Goal: Information Seeking & Learning: Learn about a topic

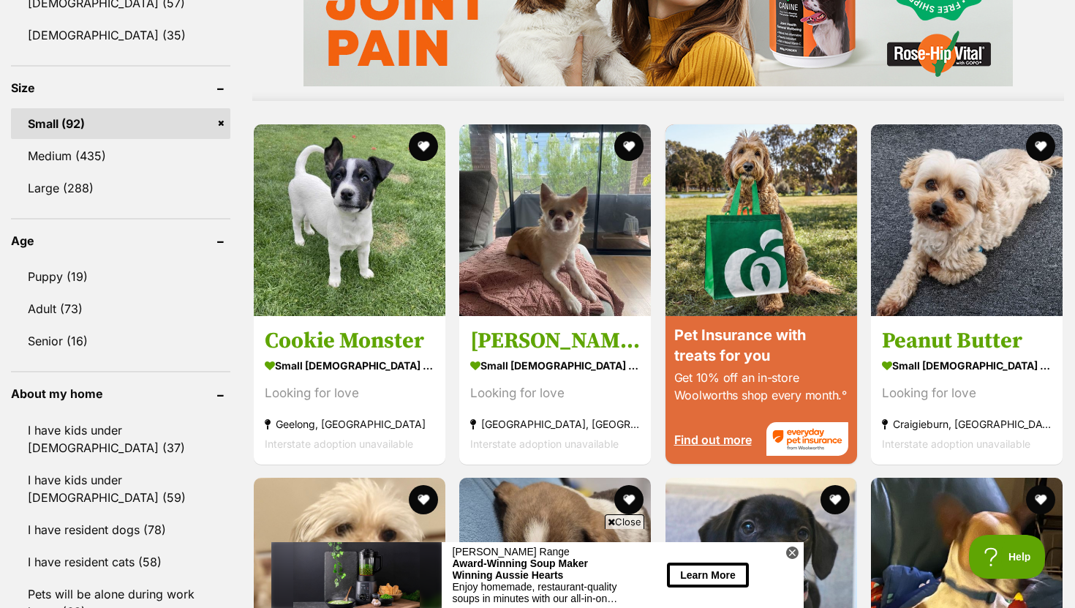
scroll to position [1323, 0]
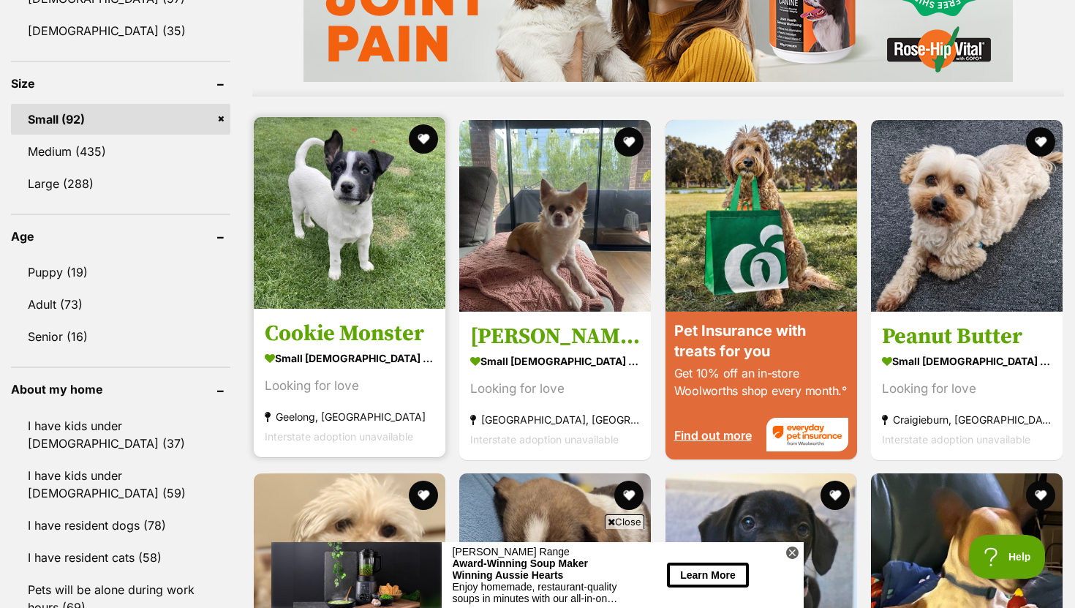
click at [316, 340] on h3 "Cookie Monster" at bounding box center [350, 333] width 170 height 28
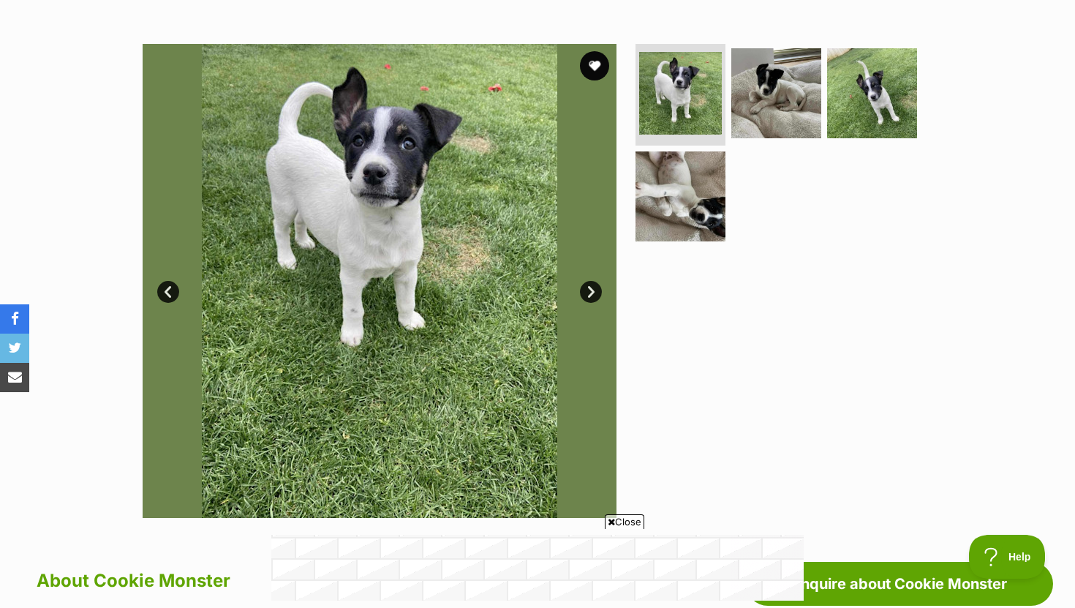
scroll to position [205, 0]
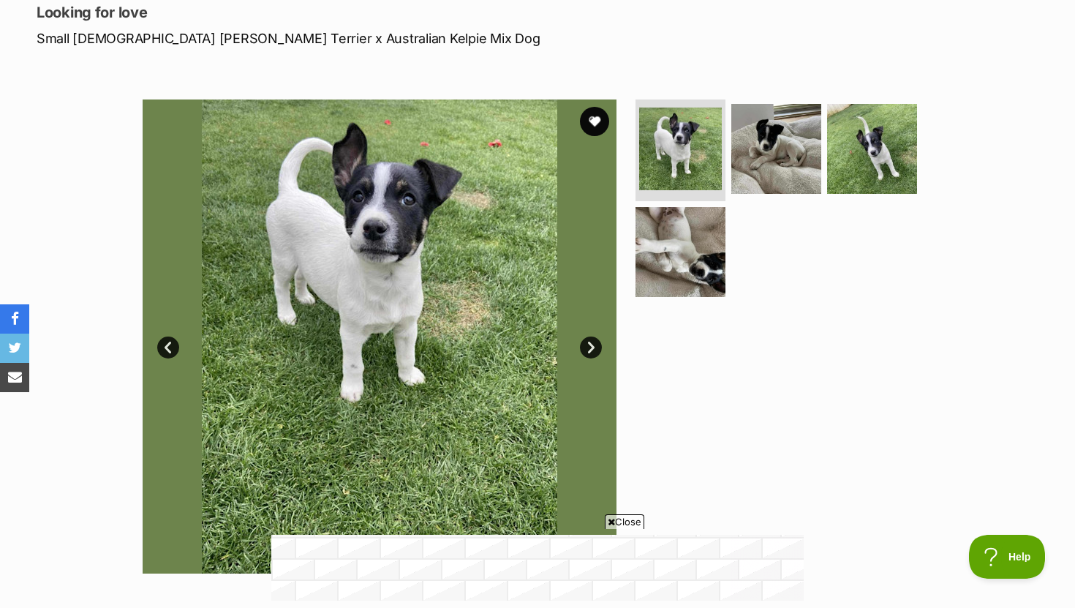
click at [589, 344] on link "Next" at bounding box center [591, 347] width 22 height 22
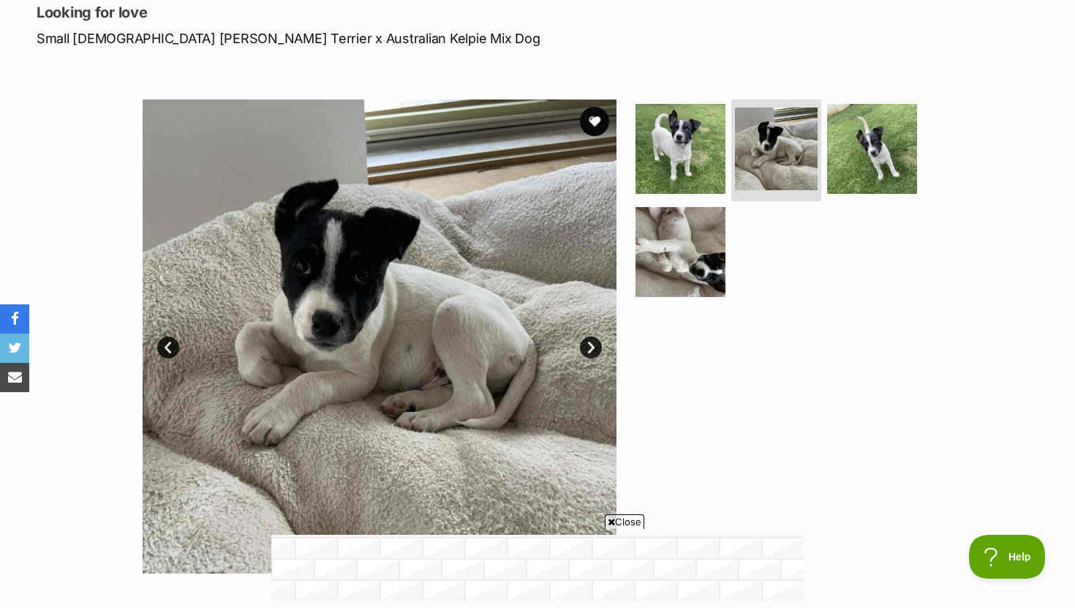
click at [589, 344] on link "Next" at bounding box center [591, 347] width 22 height 22
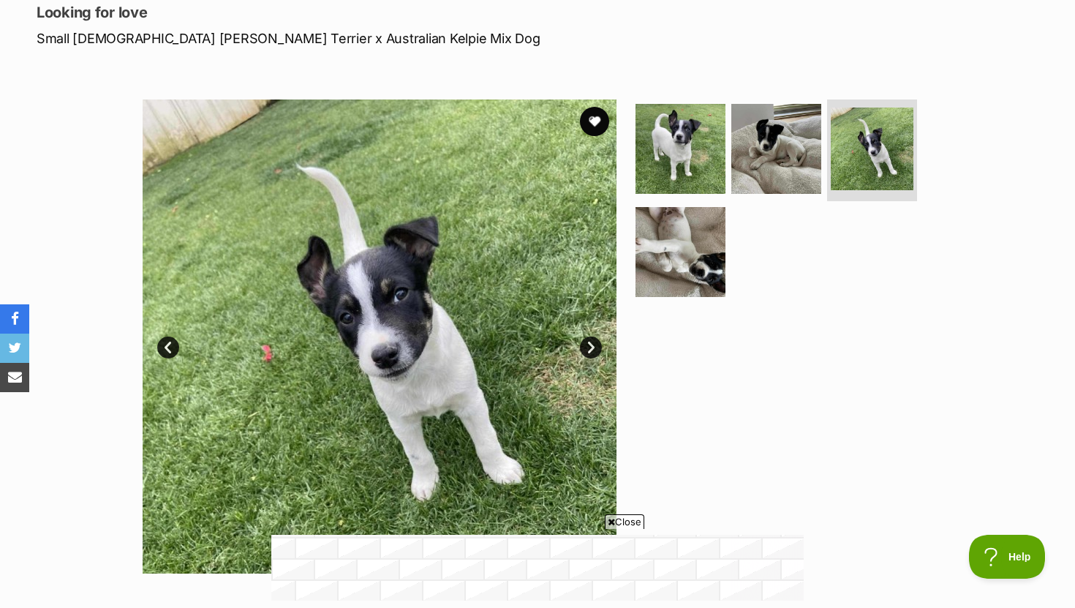
click at [589, 344] on link "Next" at bounding box center [591, 347] width 22 height 22
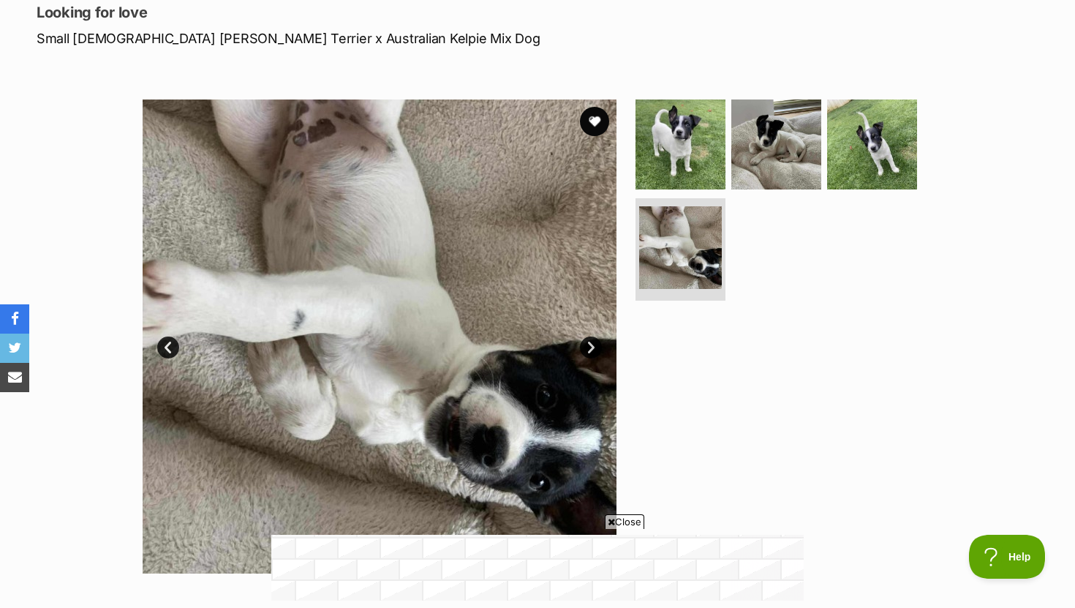
click at [589, 344] on link "Next" at bounding box center [591, 347] width 22 height 22
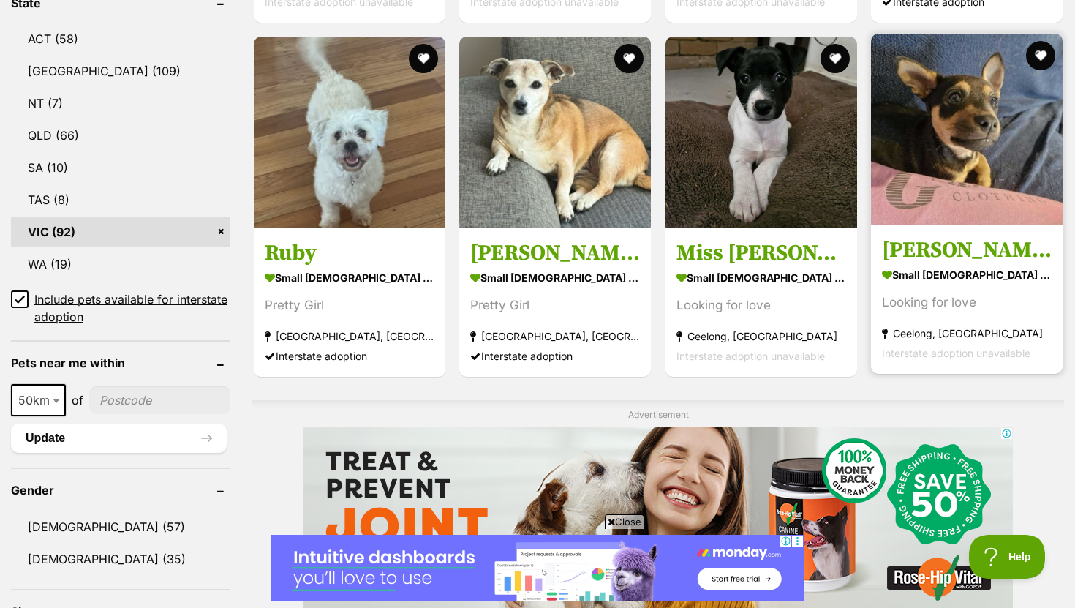
click at [916, 271] on strong "small [DEMOGRAPHIC_DATA] Dog" at bounding box center [967, 274] width 170 height 21
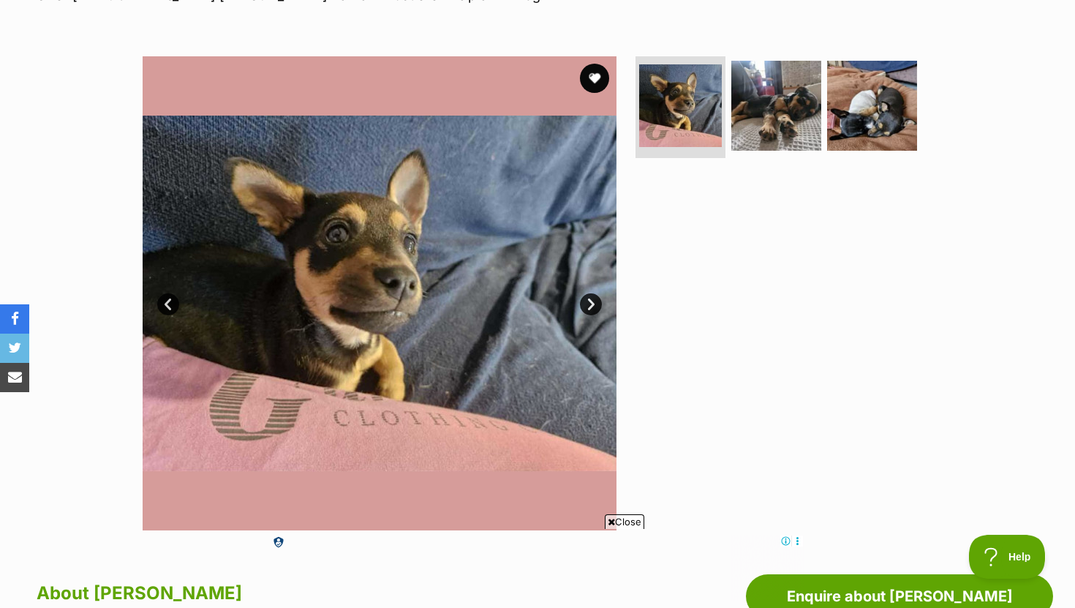
scroll to position [257, 0]
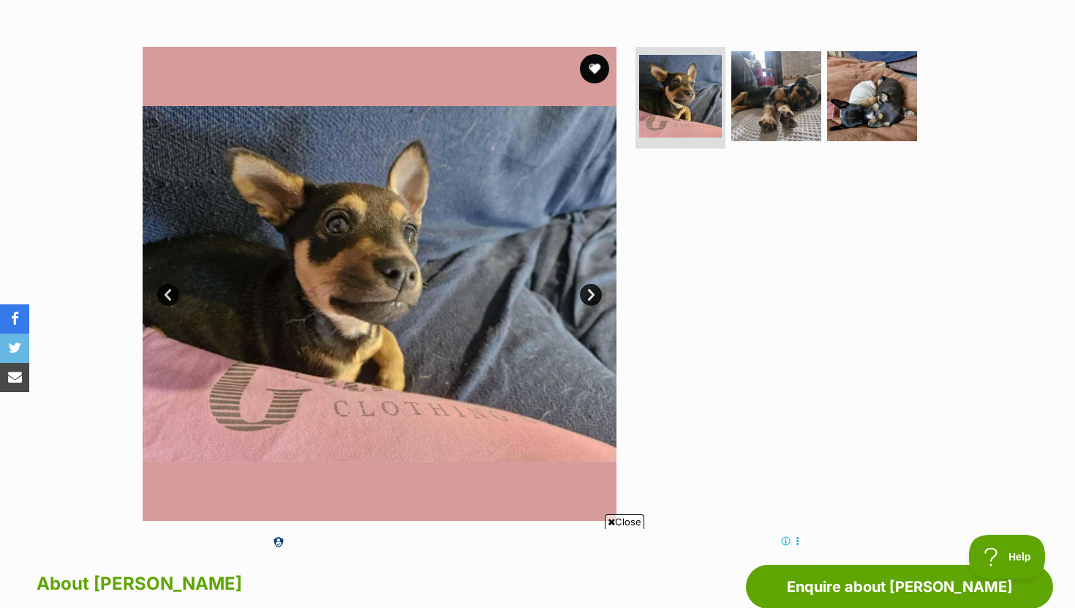
click at [584, 295] on link "Next" at bounding box center [591, 295] width 22 height 22
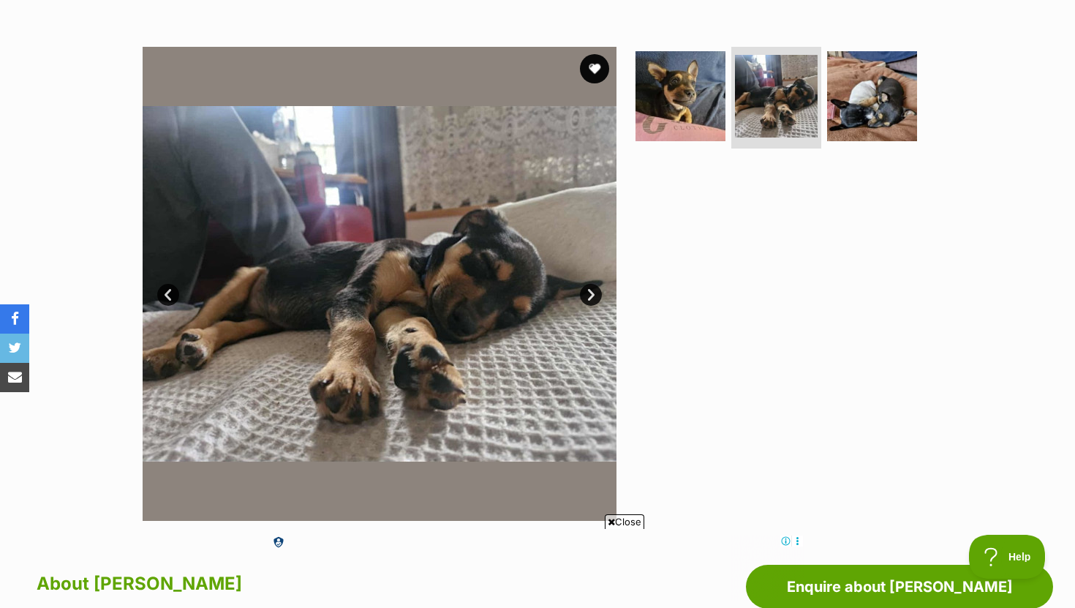
click at [584, 295] on link "Next" at bounding box center [591, 295] width 22 height 22
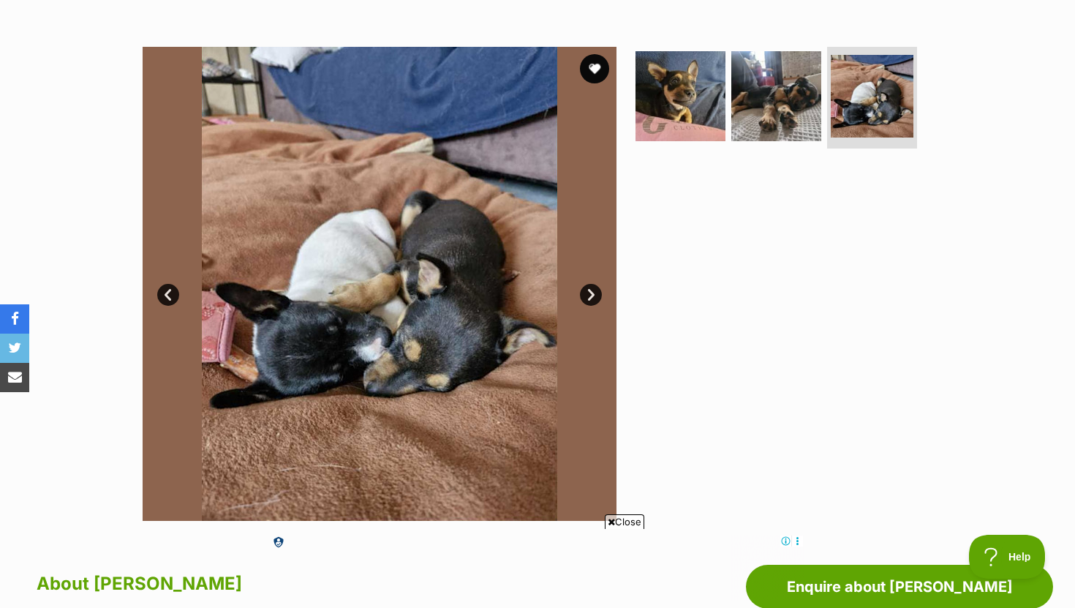
click at [584, 295] on link "Next" at bounding box center [591, 295] width 22 height 22
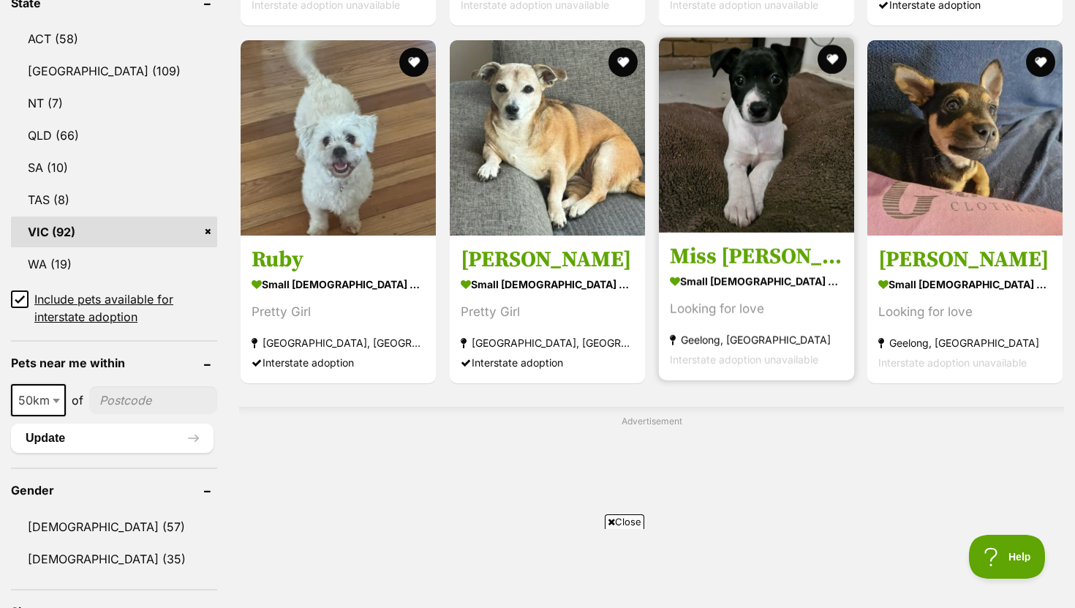
click at [699, 260] on h3 "Miss [PERSON_NAME]" at bounding box center [756, 257] width 173 height 28
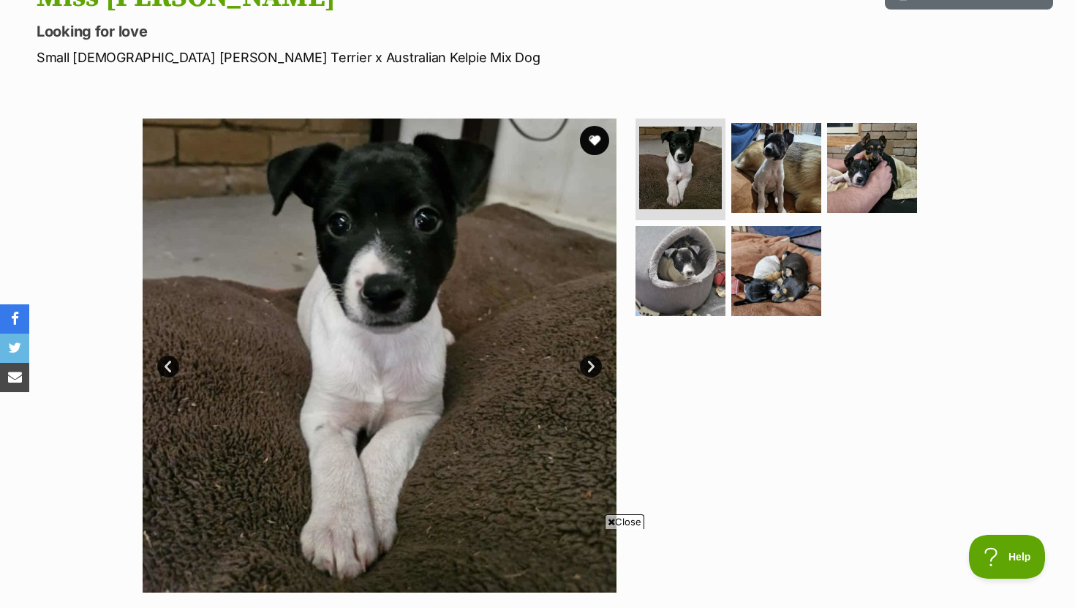
scroll to position [213, 0]
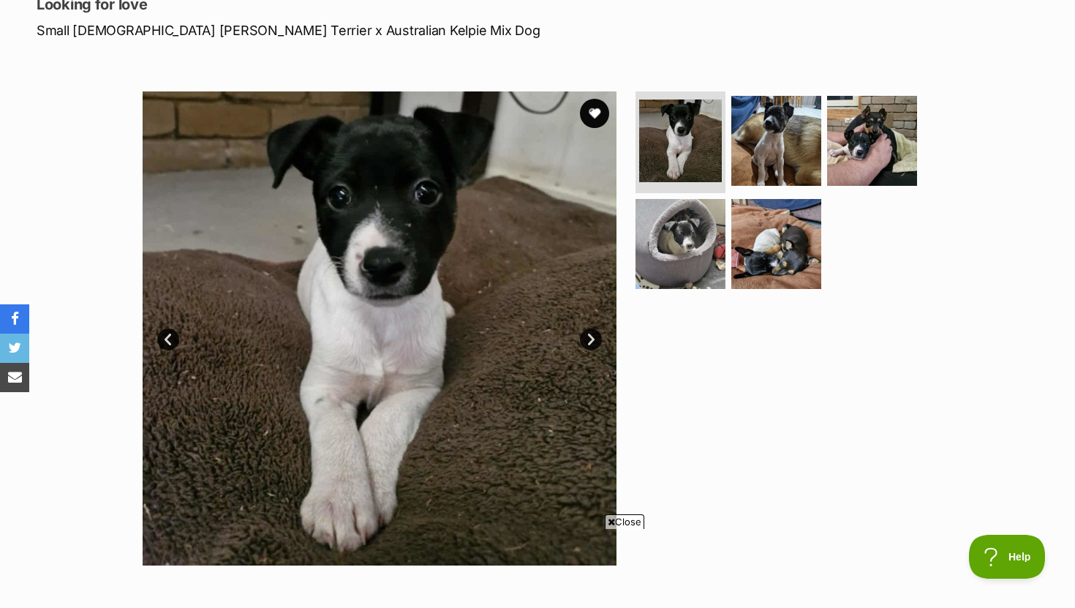
click at [593, 341] on link "Next" at bounding box center [591, 339] width 22 height 22
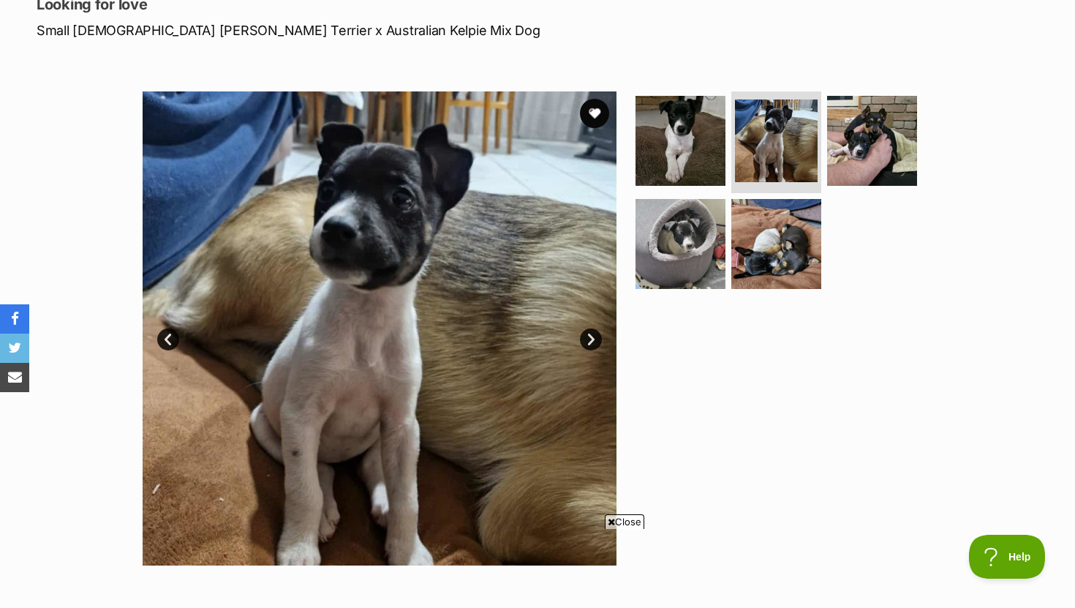
click at [593, 341] on link "Next" at bounding box center [591, 339] width 22 height 22
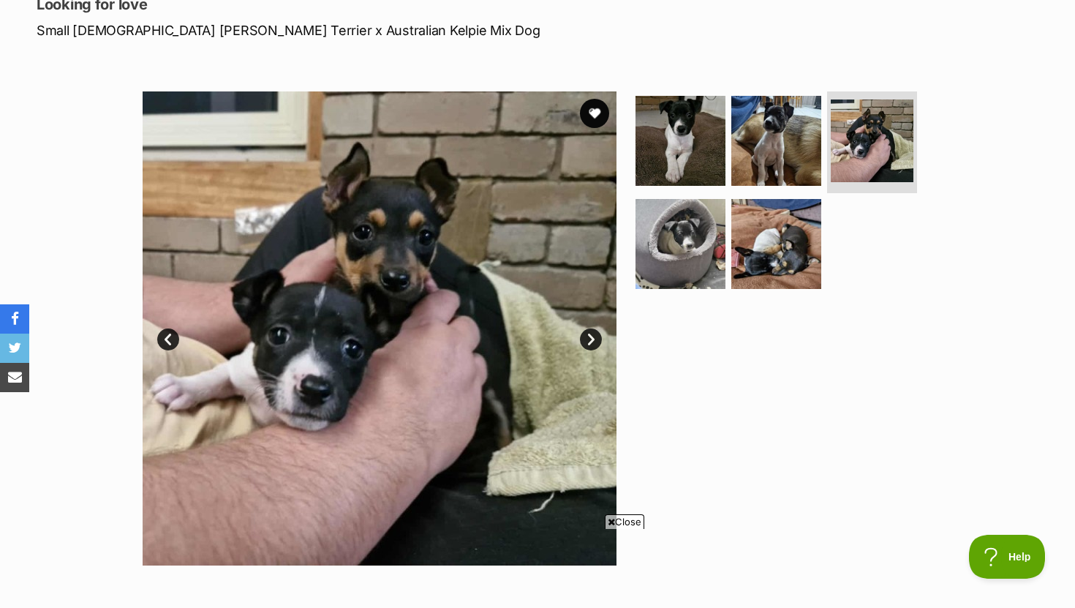
click at [593, 341] on link "Next" at bounding box center [591, 339] width 22 height 22
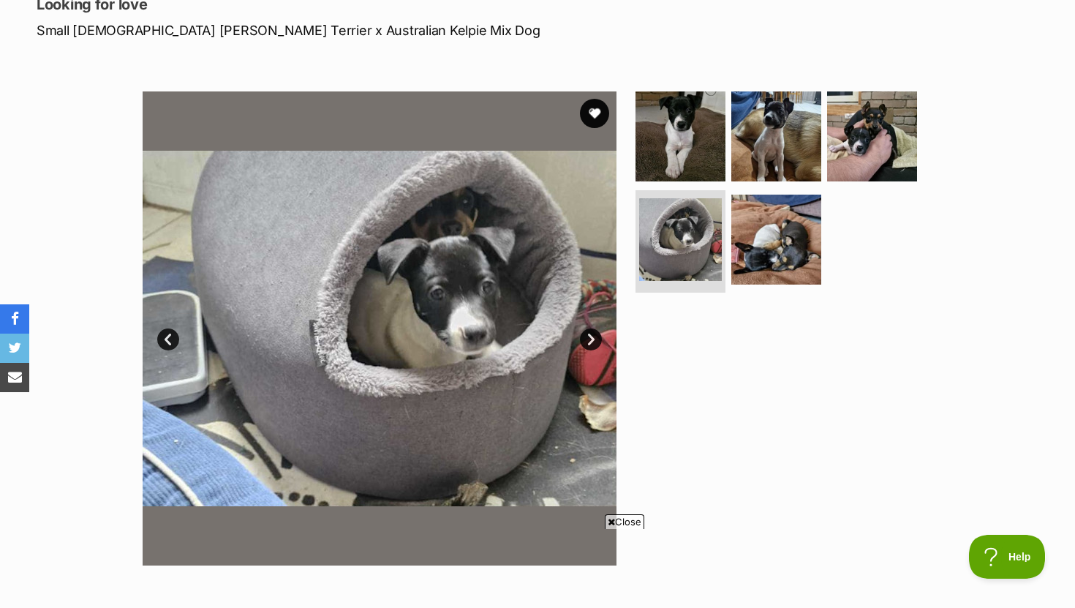
click at [593, 341] on link "Next" at bounding box center [591, 339] width 22 height 22
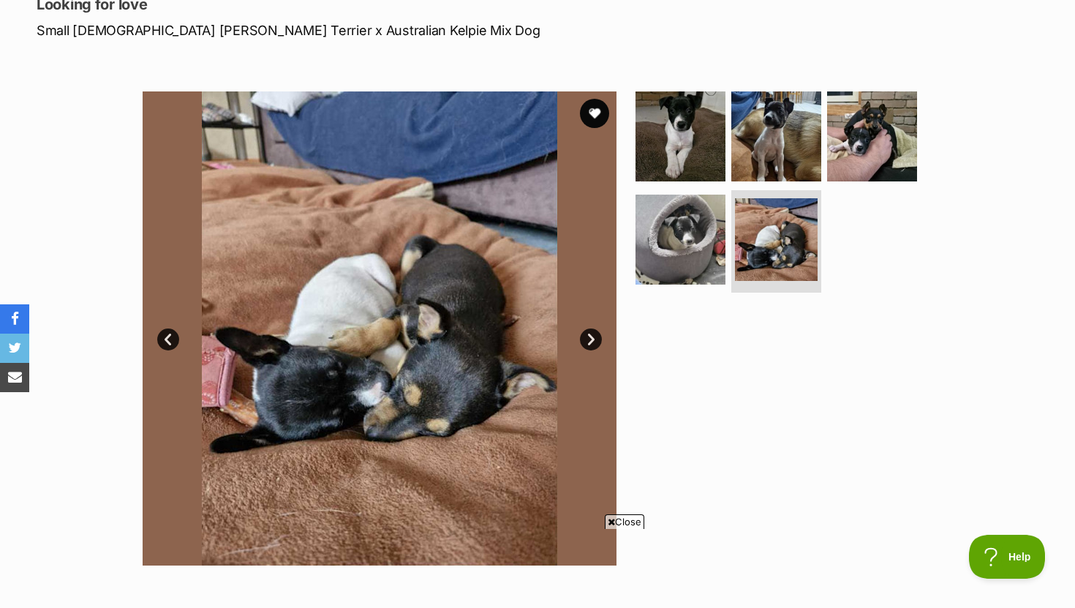
click at [593, 341] on link "Next" at bounding box center [591, 339] width 22 height 22
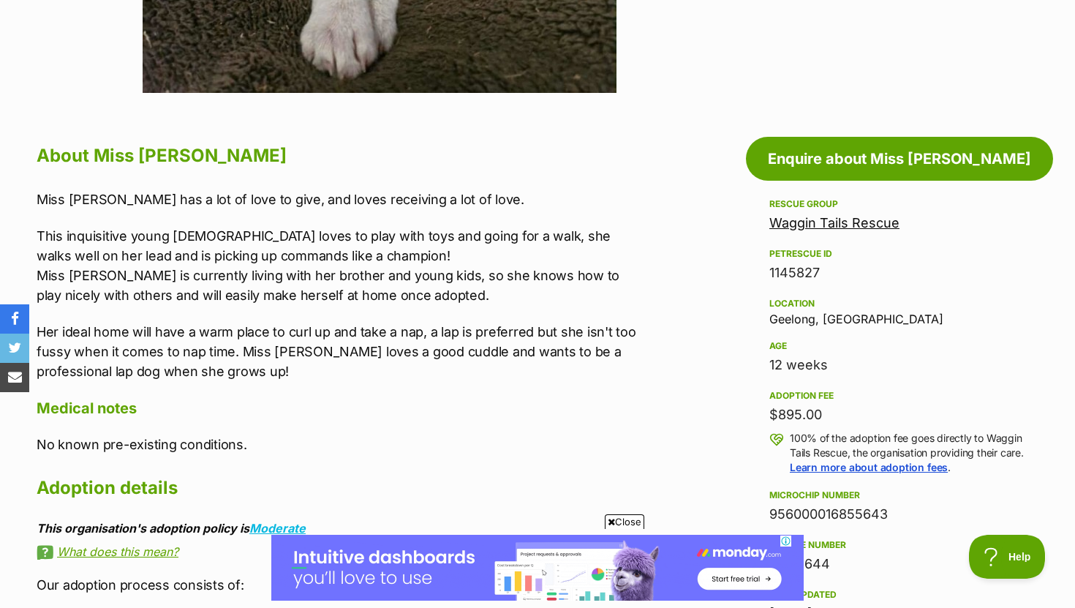
scroll to position [0, 0]
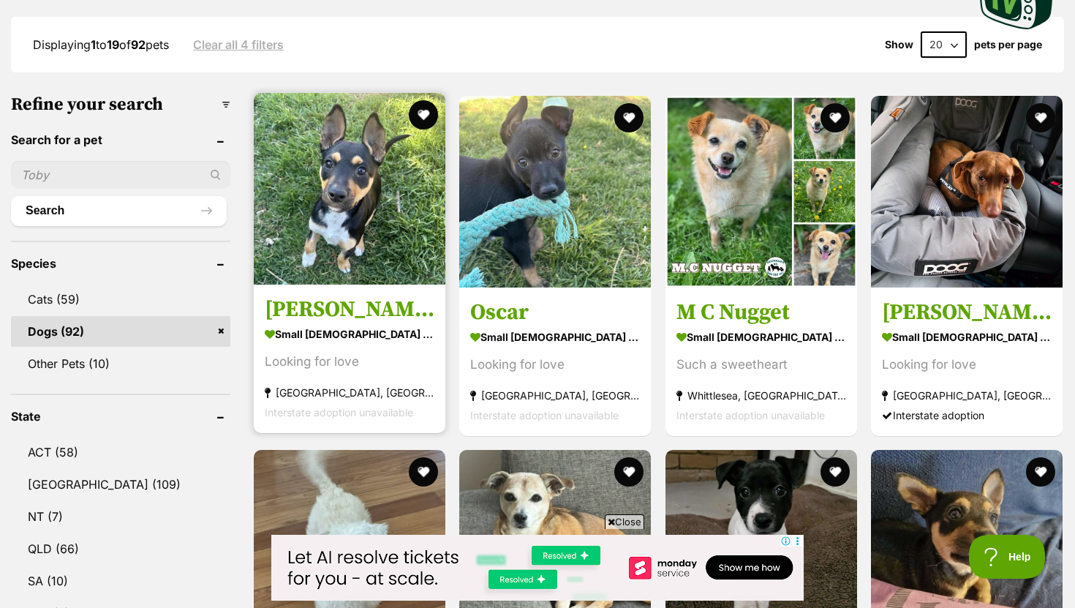
click at [279, 320] on h3 "Julia" at bounding box center [350, 309] width 170 height 28
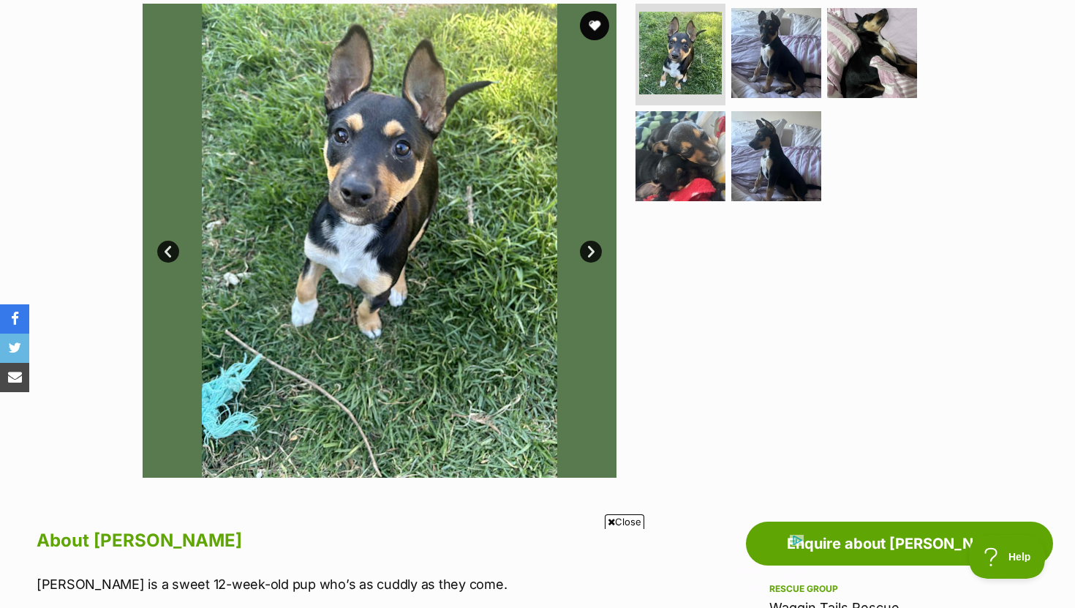
scroll to position [279, 0]
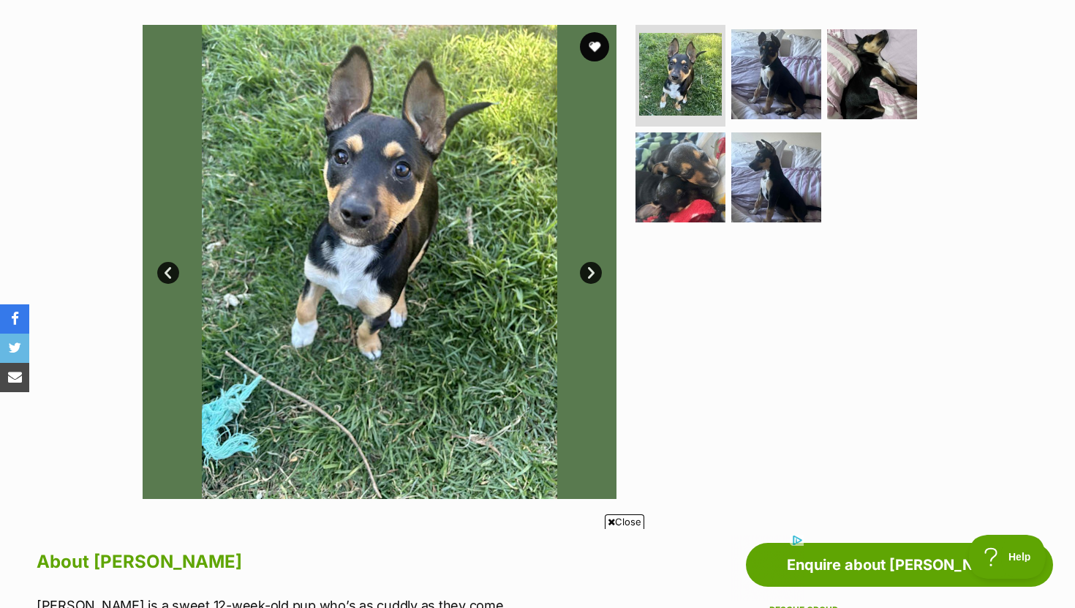
click at [594, 273] on link "Next" at bounding box center [591, 273] width 22 height 22
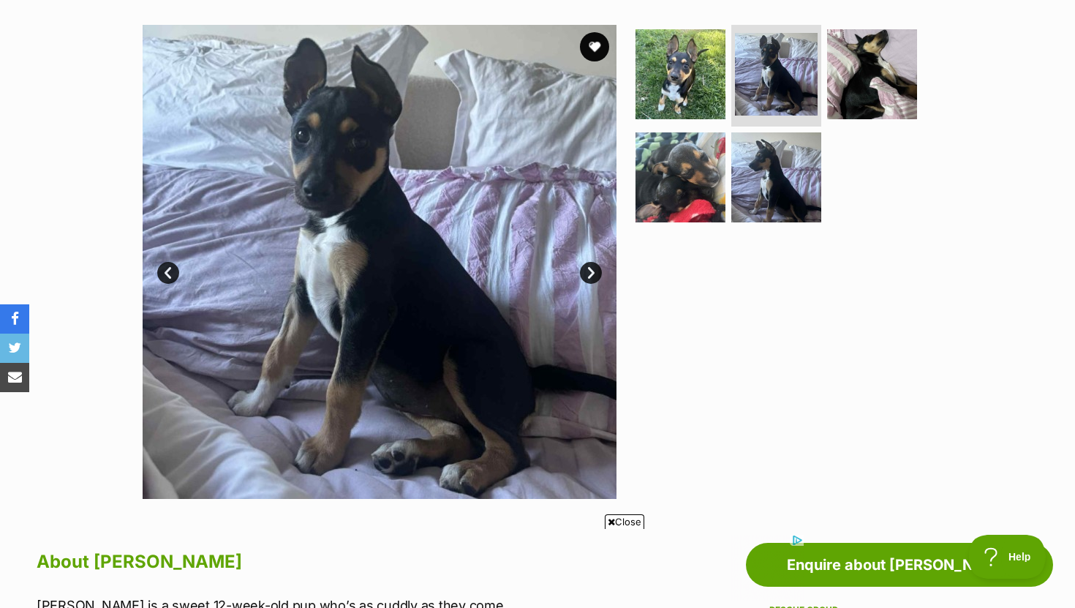
click at [594, 273] on link "Next" at bounding box center [591, 273] width 22 height 22
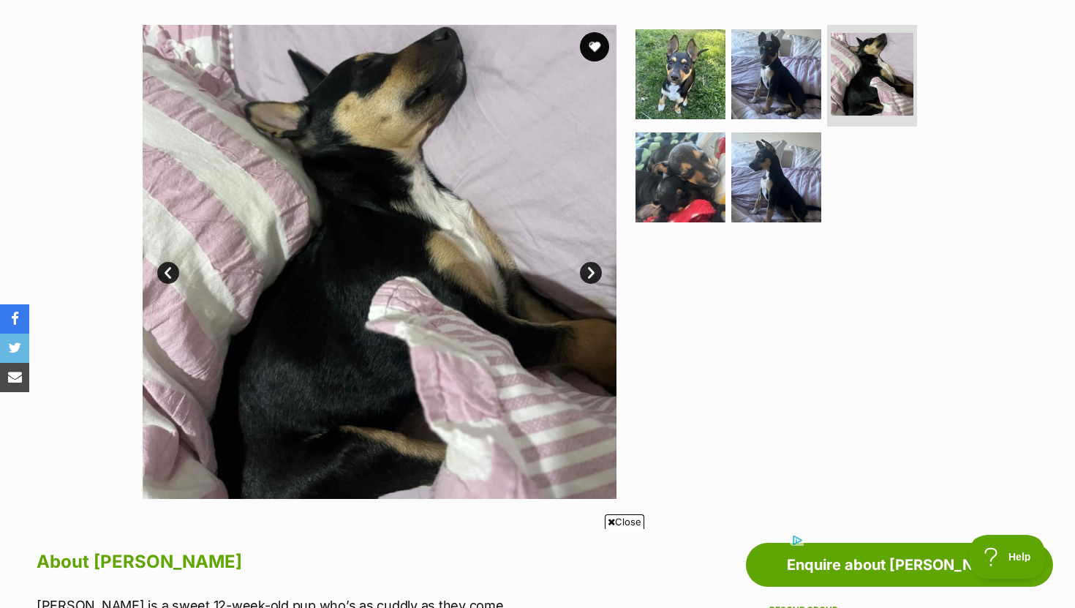
click at [594, 273] on link "Next" at bounding box center [591, 273] width 22 height 22
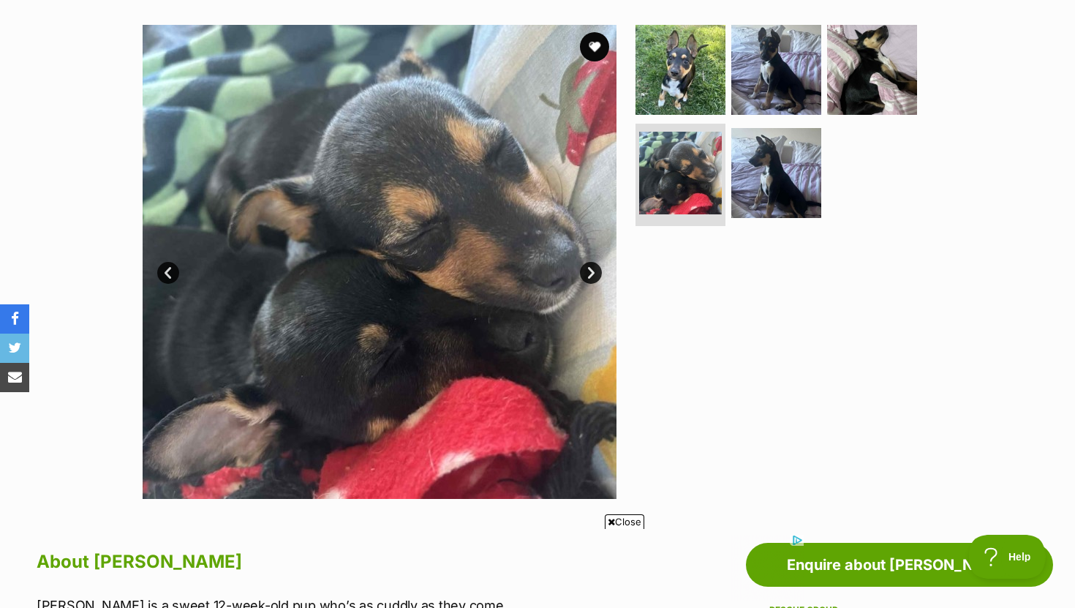
click at [594, 273] on link "Next" at bounding box center [591, 273] width 22 height 22
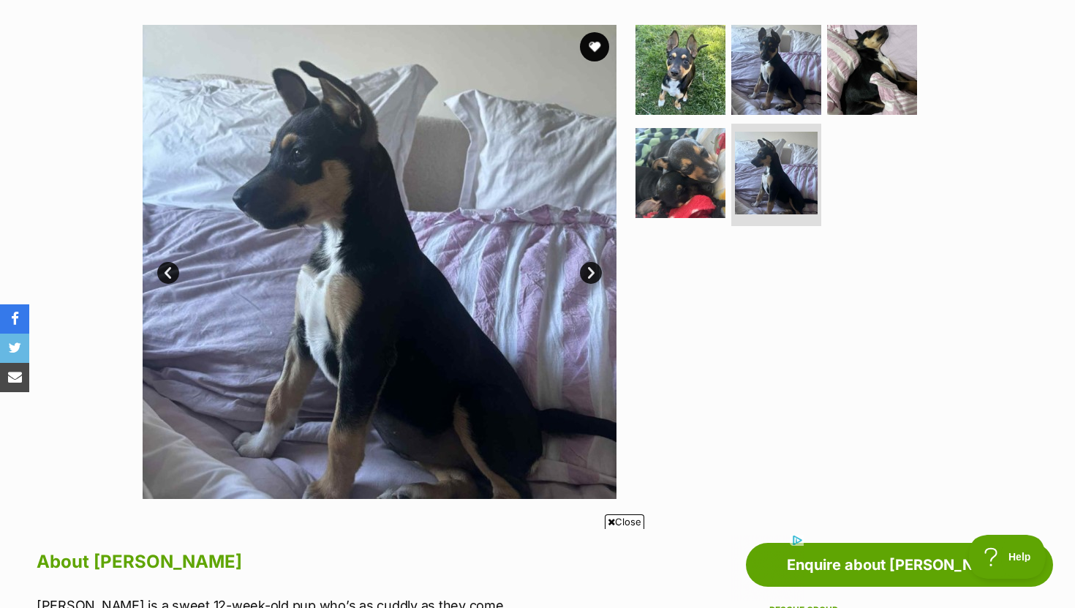
click at [594, 273] on link "Next" at bounding box center [591, 273] width 22 height 22
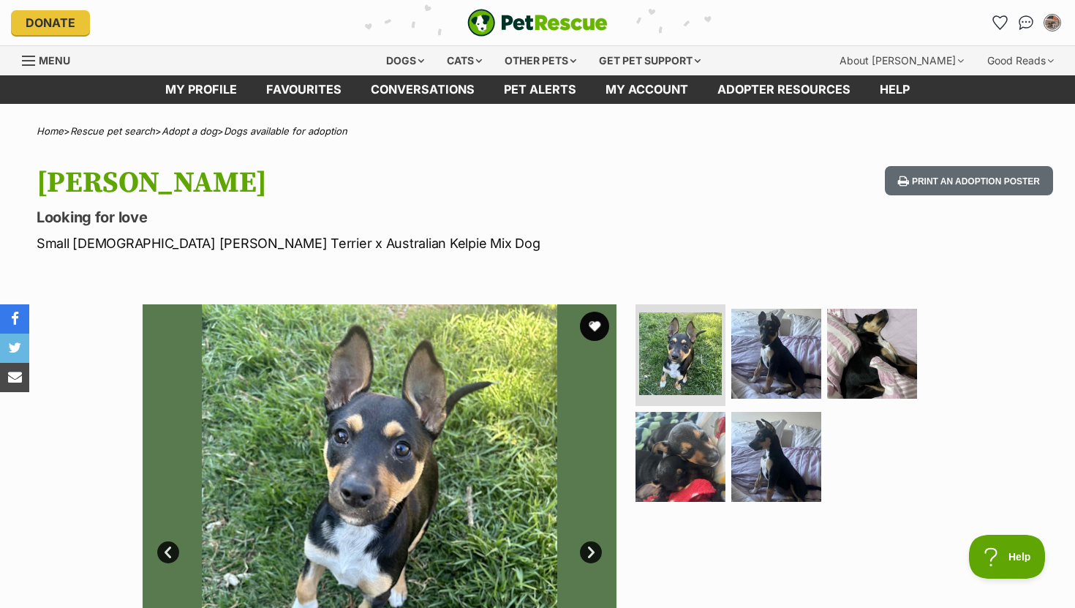
scroll to position [0, 0]
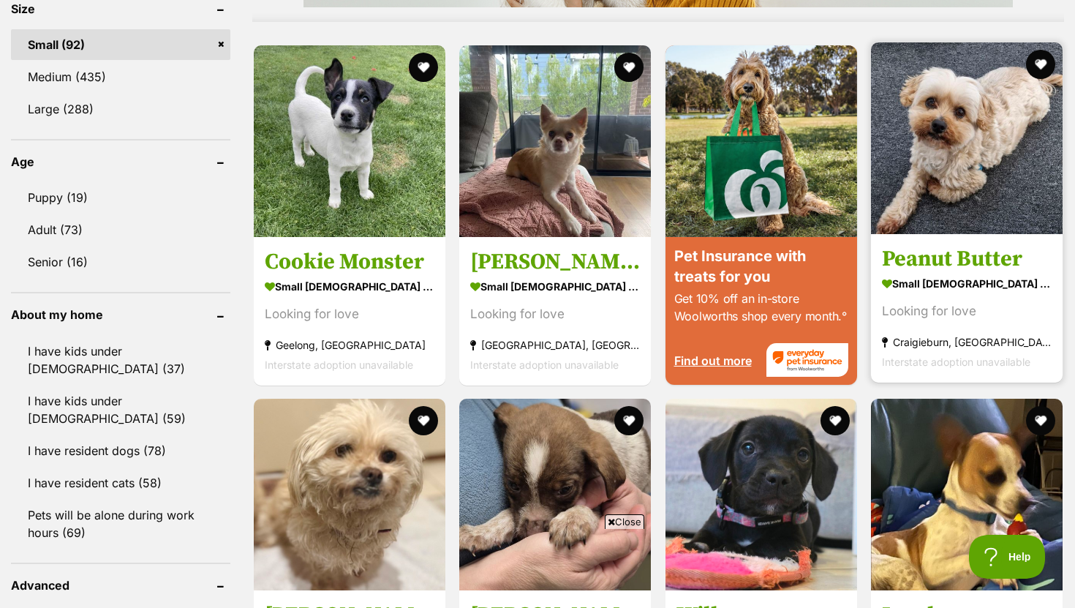
click at [939, 271] on h3 "Peanut Butter" at bounding box center [967, 258] width 170 height 28
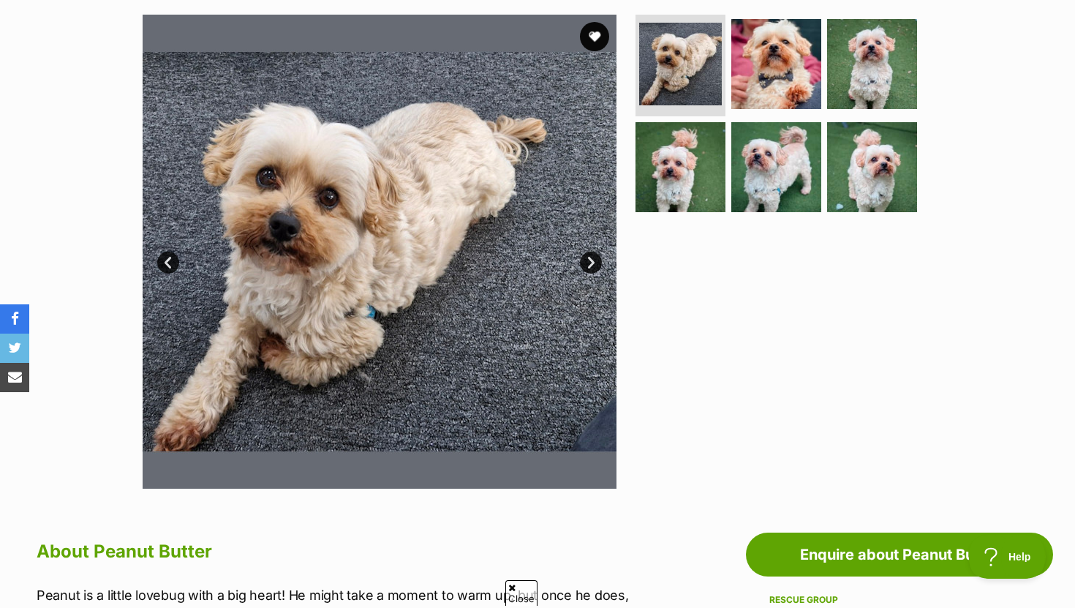
scroll to position [282, 0]
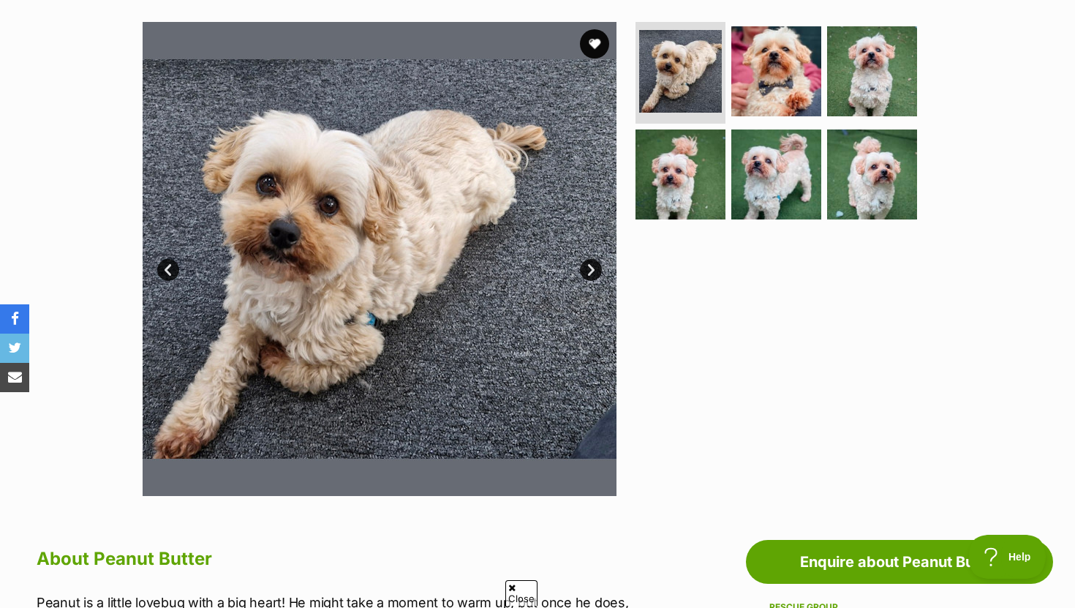
click at [592, 274] on link "Next" at bounding box center [591, 270] width 22 height 22
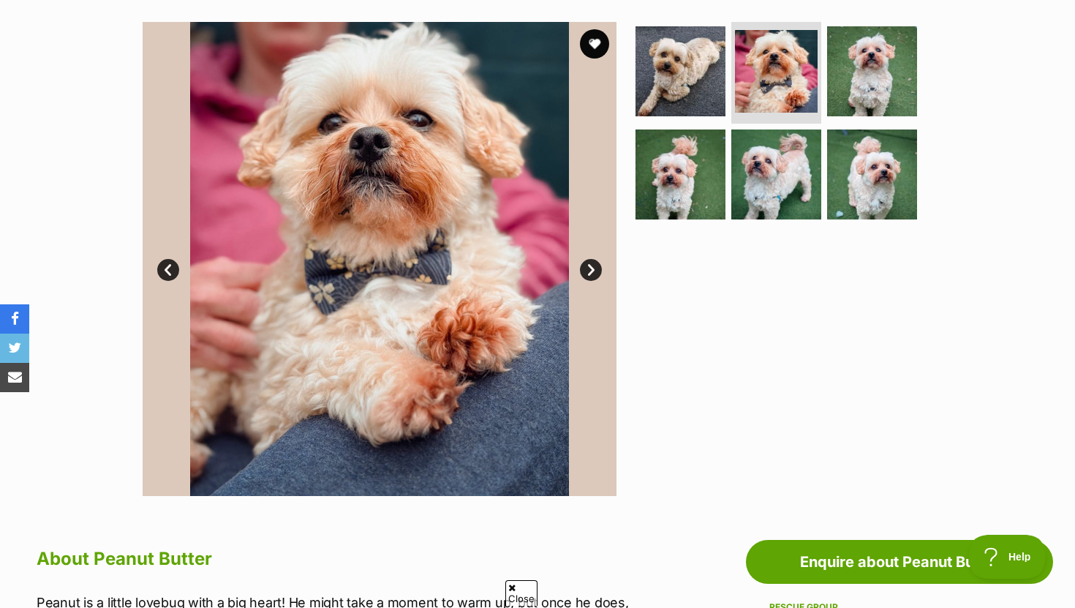
click at [592, 274] on link "Next" at bounding box center [591, 270] width 22 height 22
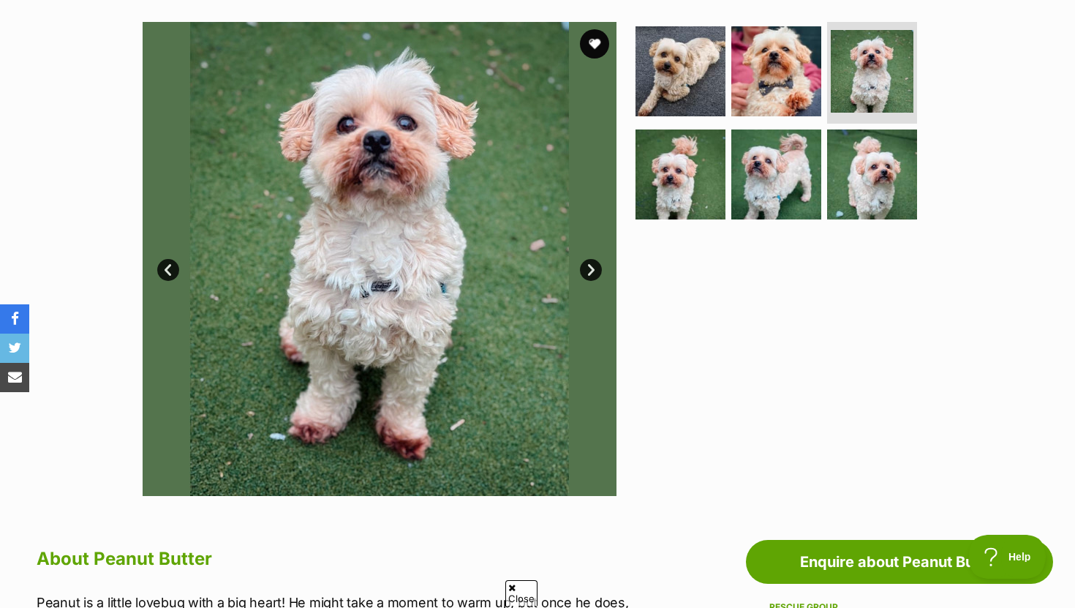
click at [592, 274] on link "Next" at bounding box center [591, 270] width 22 height 22
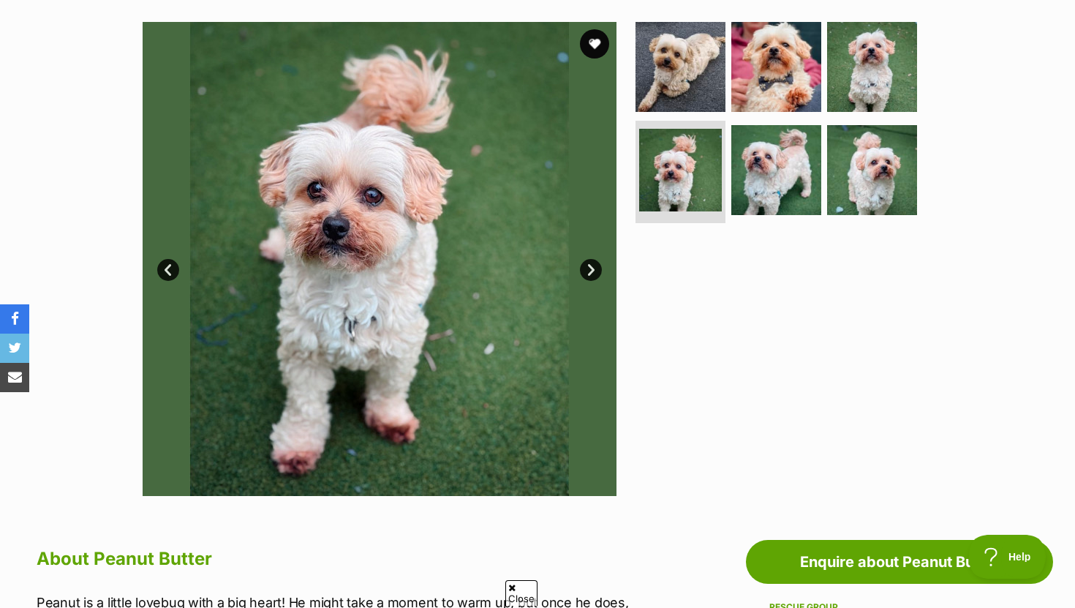
click at [592, 274] on link "Next" at bounding box center [591, 270] width 22 height 22
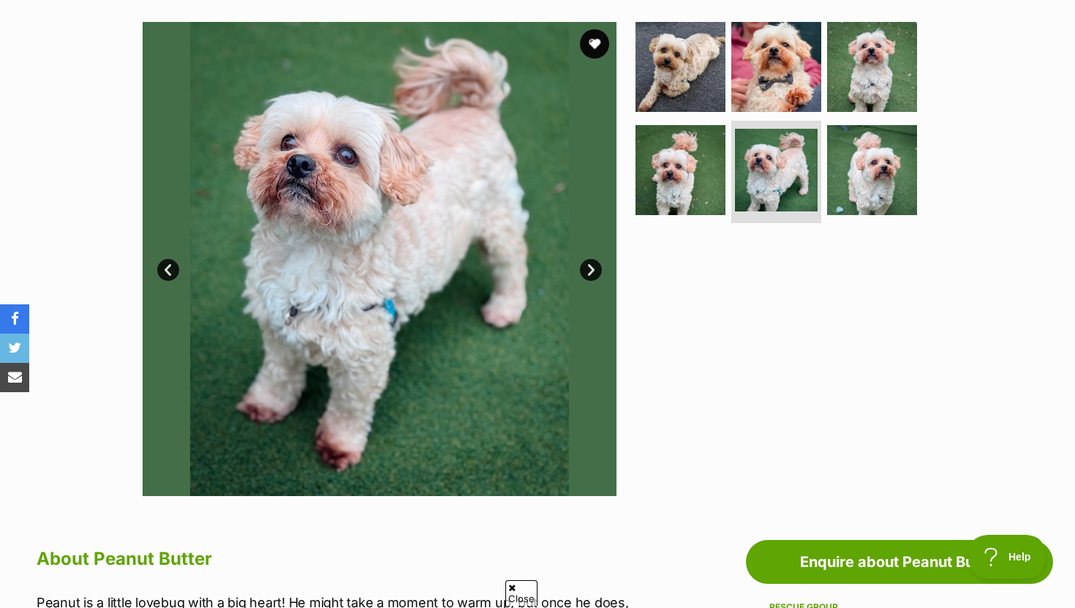
click at [592, 274] on link "Next" at bounding box center [591, 270] width 22 height 22
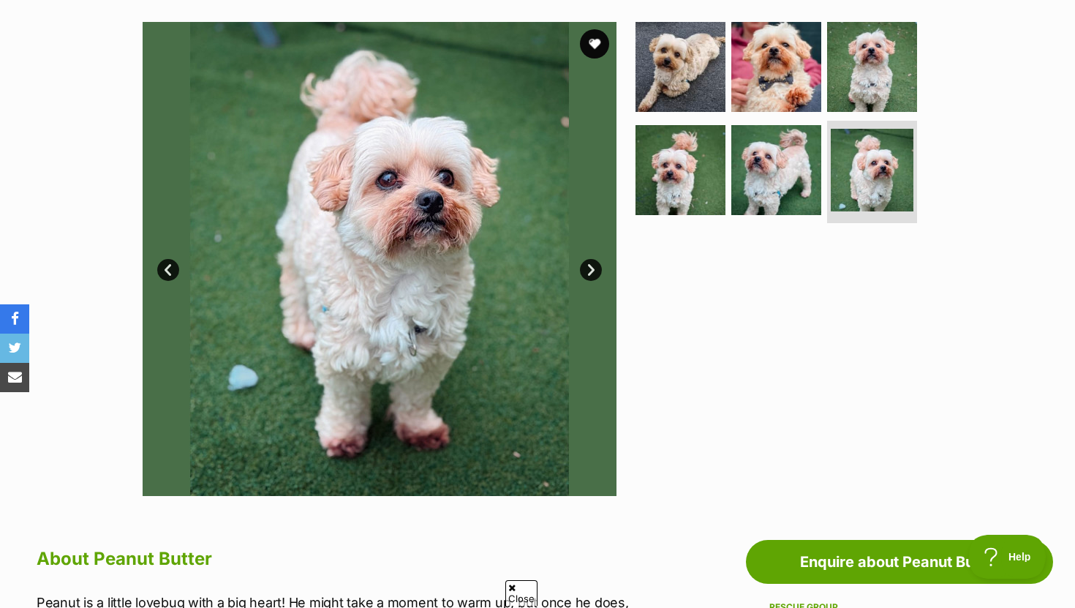
click at [592, 274] on link "Next" at bounding box center [591, 270] width 22 height 22
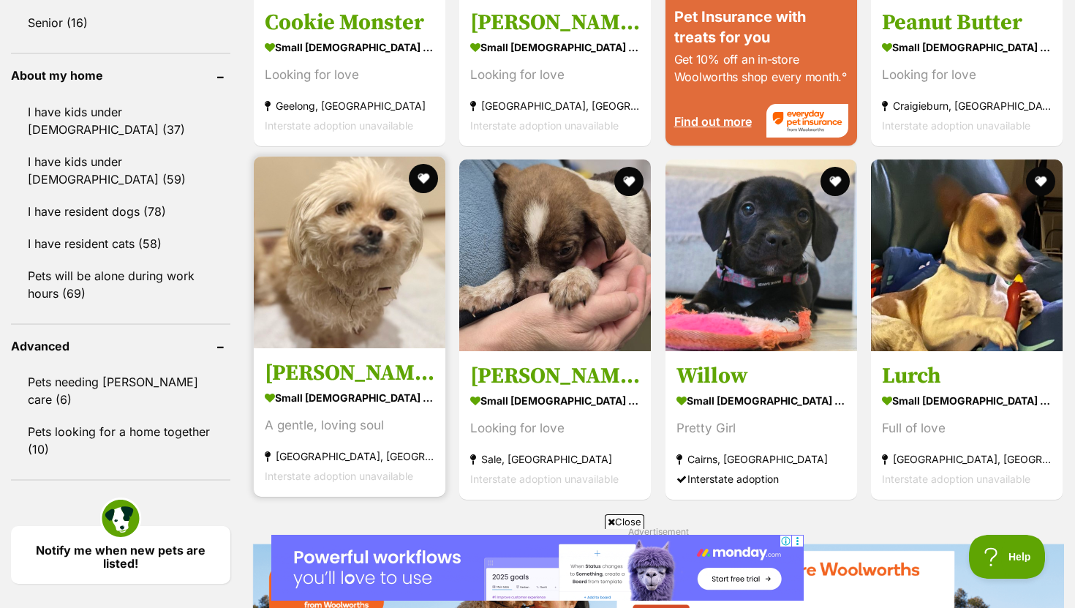
click at [328, 354] on article "Margie small female Dog A gentle, loving soul Hoppers Crossing, VIC Interstate …" at bounding box center [349, 326] width 195 height 343
click at [323, 374] on h3 "Margie" at bounding box center [350, 373] width 170 height 28
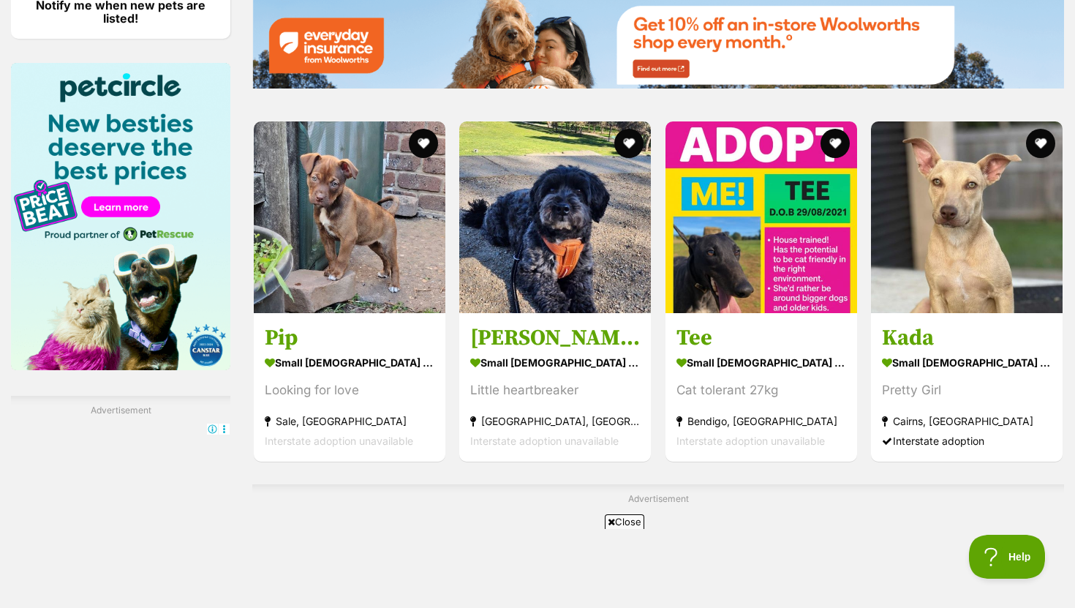
scroll to position [2183, 0]
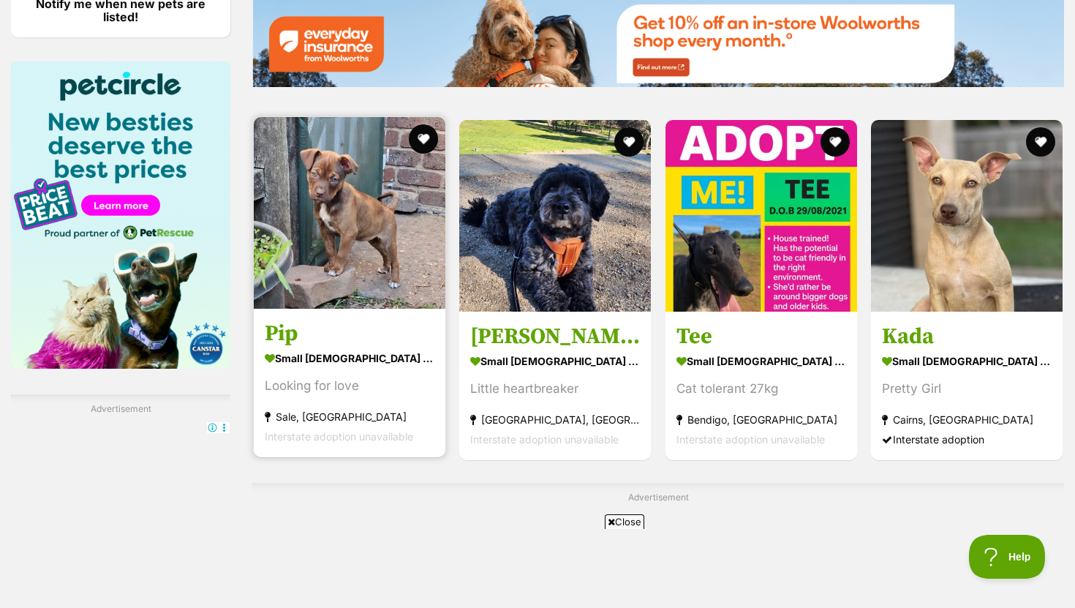
click at [322, 342] on h3 "Pip" at bounding box center [350, 333] width 170 height 28
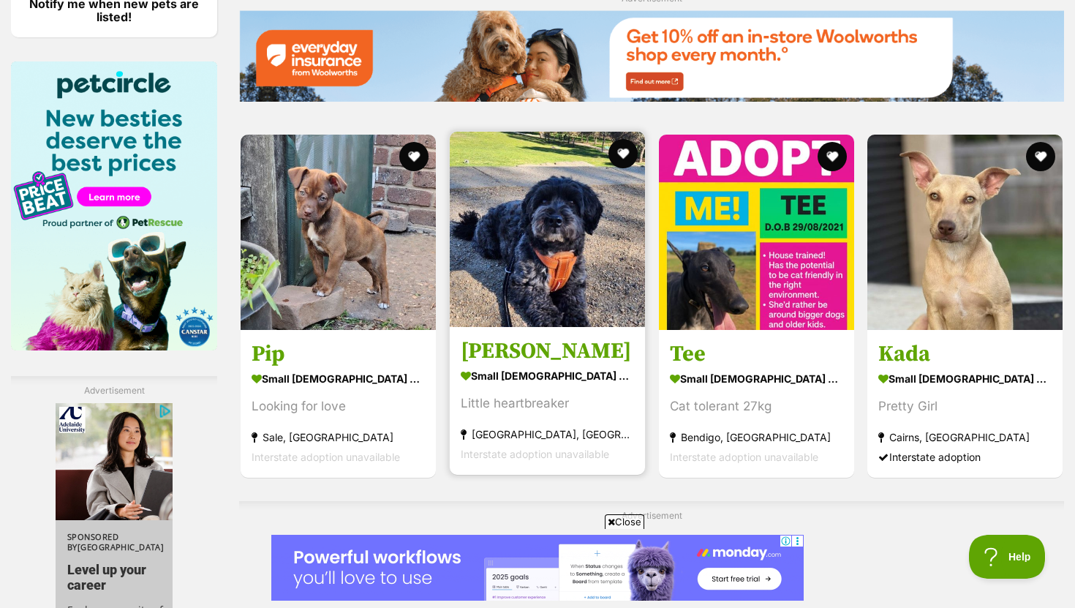
click at [529, 390] on section "small male Dog Little heartbreaker Brunswick West, VIC Interstate adoption unav…" at bounding box center [547, 414] width 173 height 99
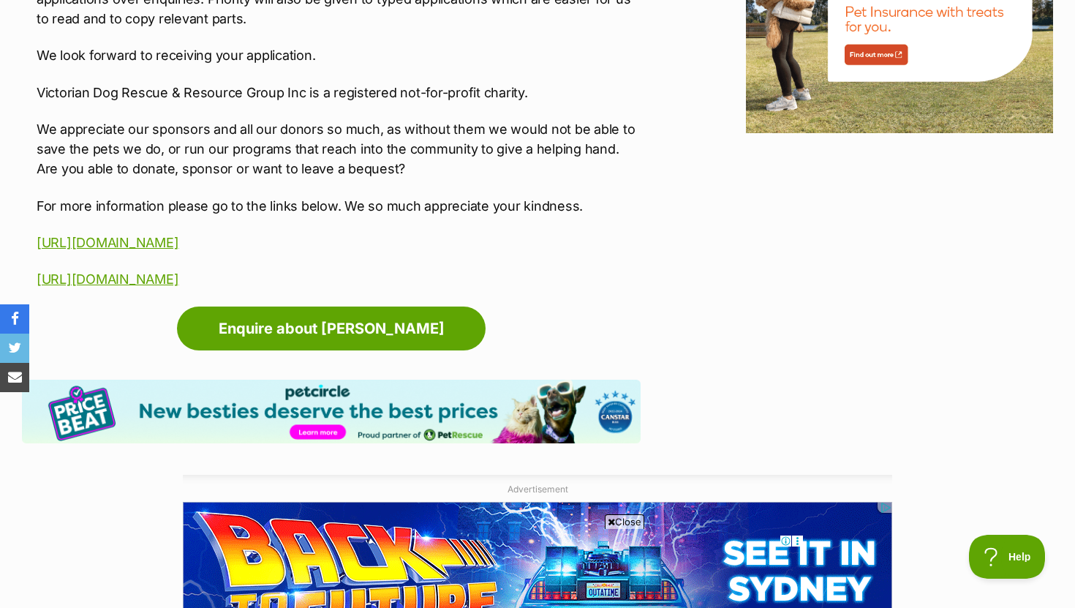
scroll to position [2051, 0]
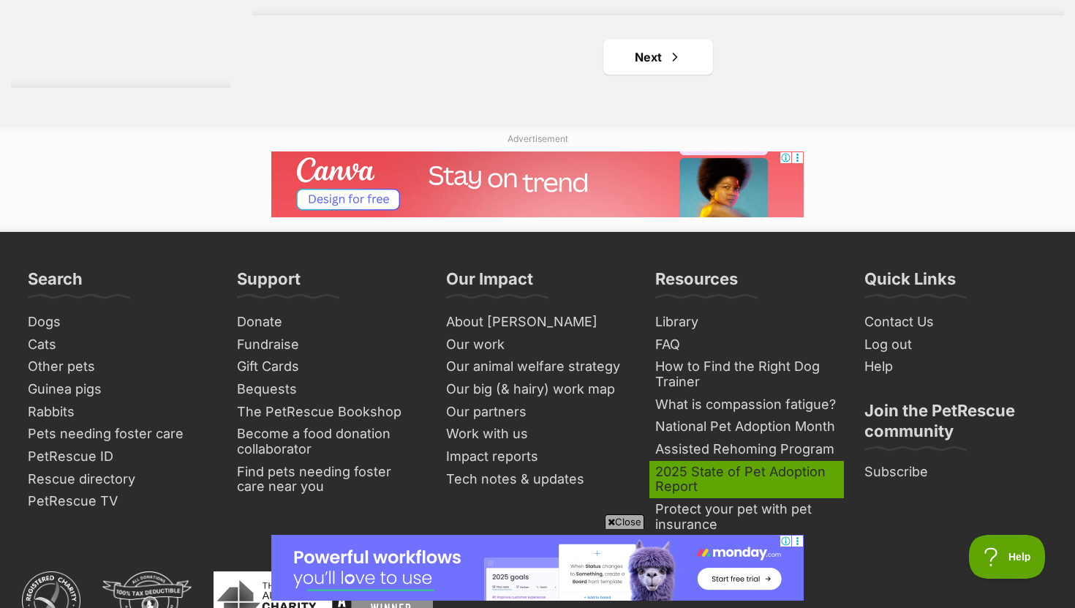
scroll to position [2738, 0]
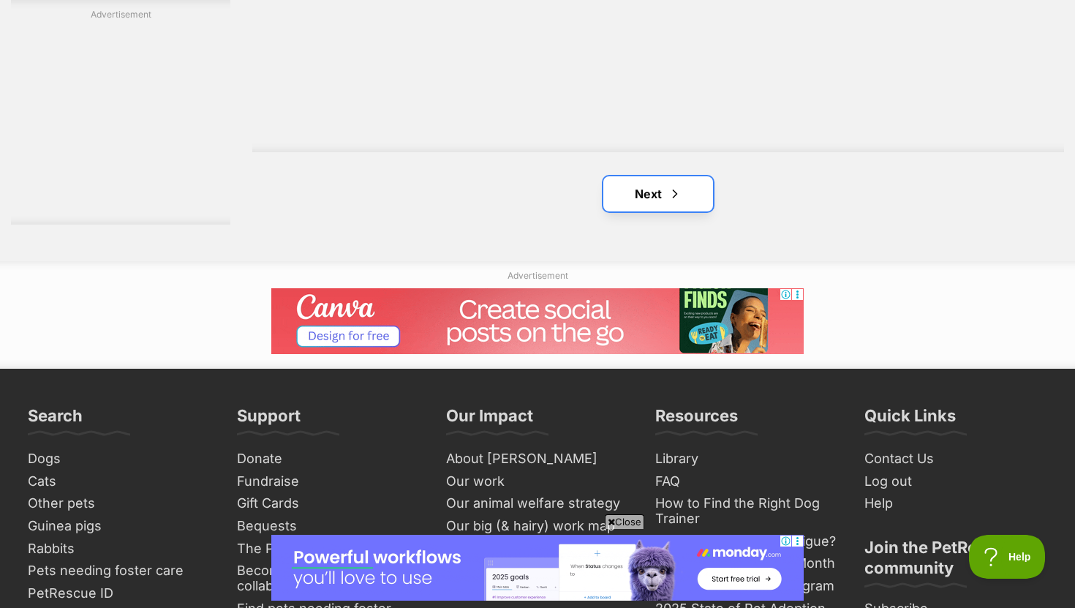
click at [692, 205] on link "Next" at bounding box center [658, 193] width 110 height 35
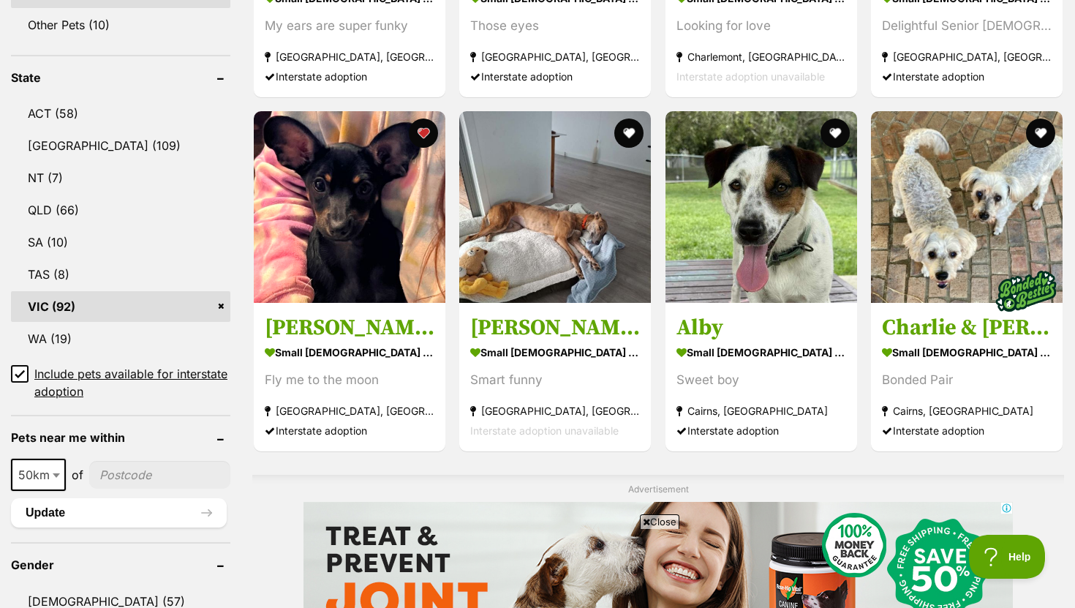
scroll to position [721, 0]
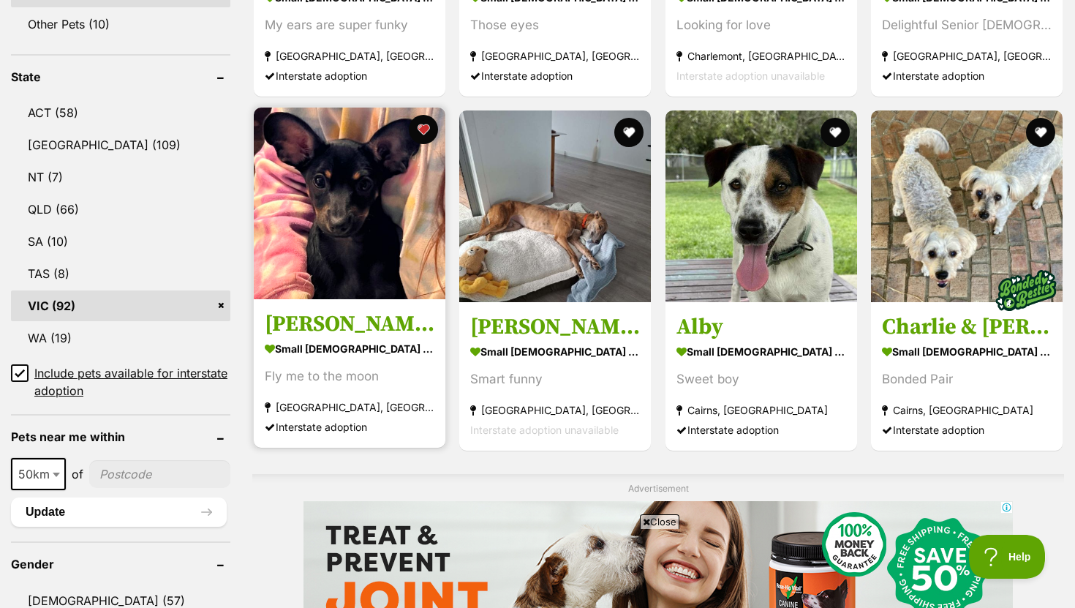
click at [319, 326] on h3 "[PERSON_NAME]" at bounding box center [350, 324] width 170 height 28
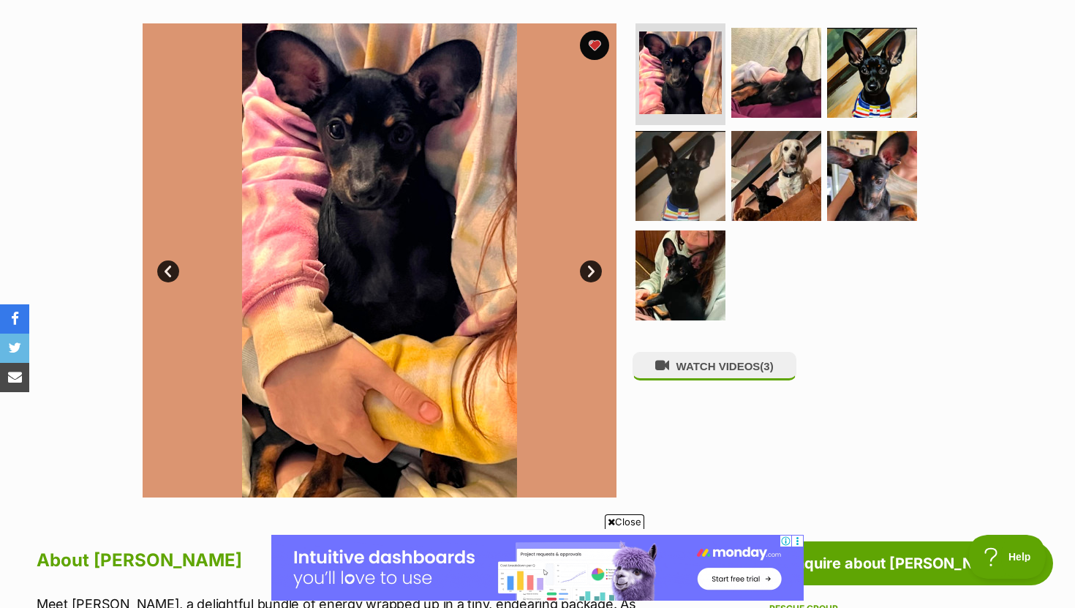
click at [587, 276] on link "Next" at bounding box center [591, 271] width 22 height 22
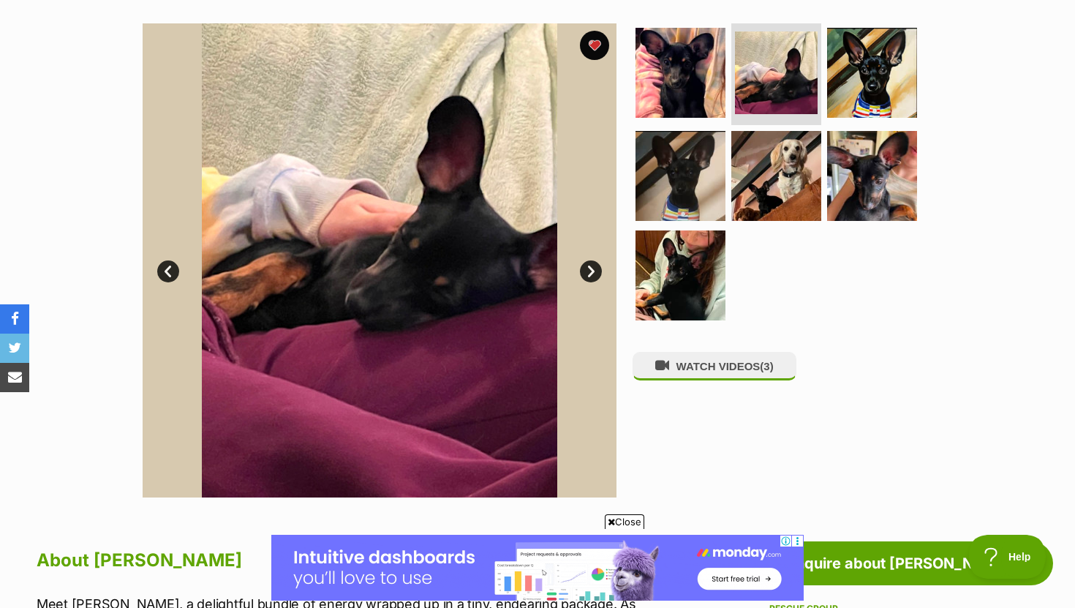
click at [587, 276] on link "Next" at bounding box center [591, 271] width 22 height 22
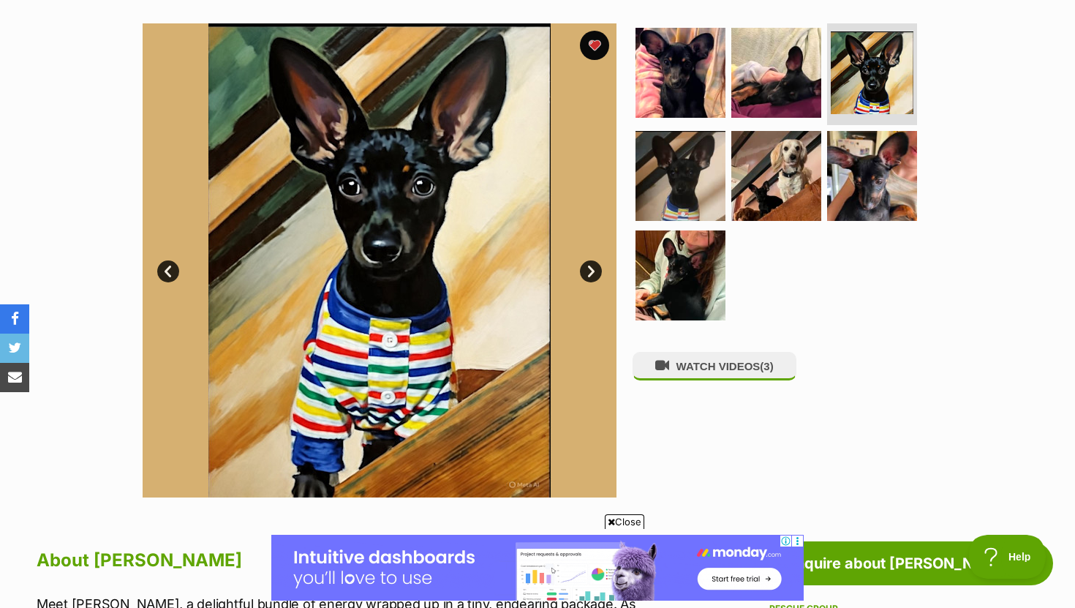
click at [587, 276] on link "Next" at bounding box center [591, 271] width 22 height 22
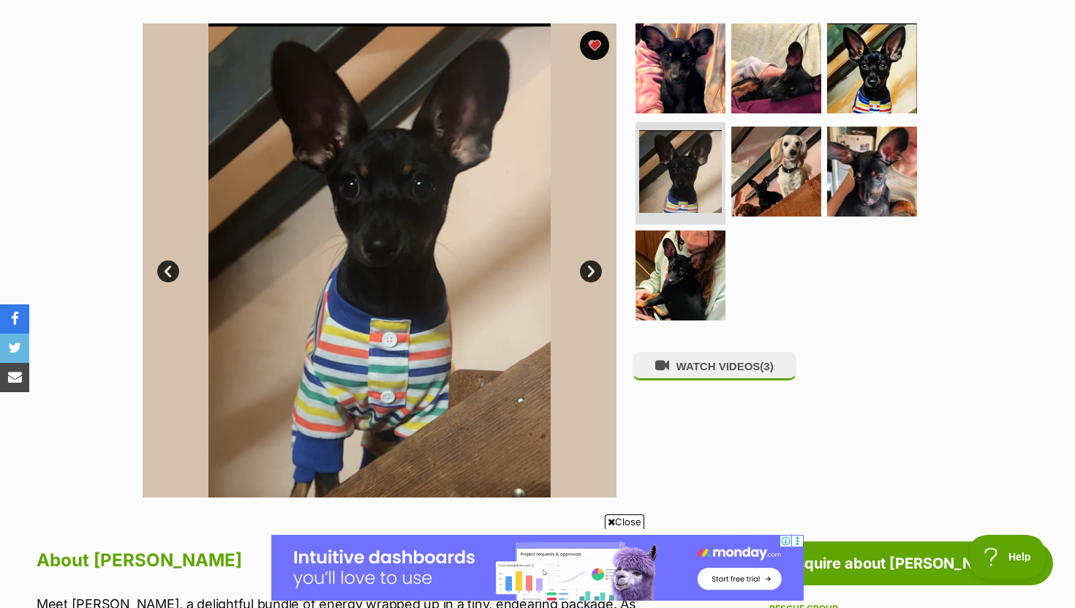
click at [587, 276] on link "Next" at bounding box center [591, 271] width 22 height 22
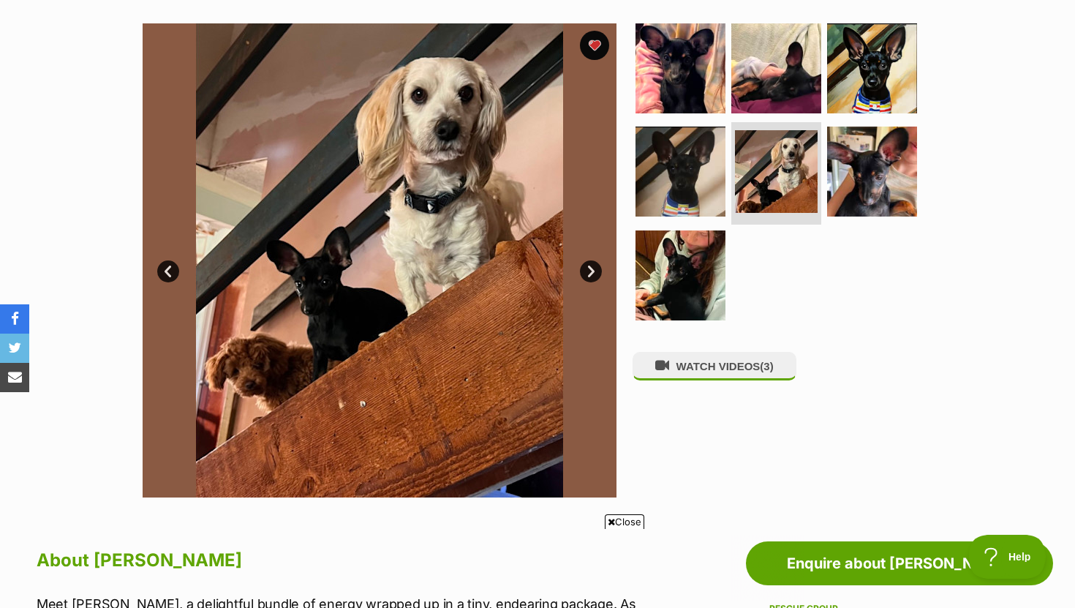
click at [587, 276] on link "Next" at bounding box center [591, 271] width 22 height 22
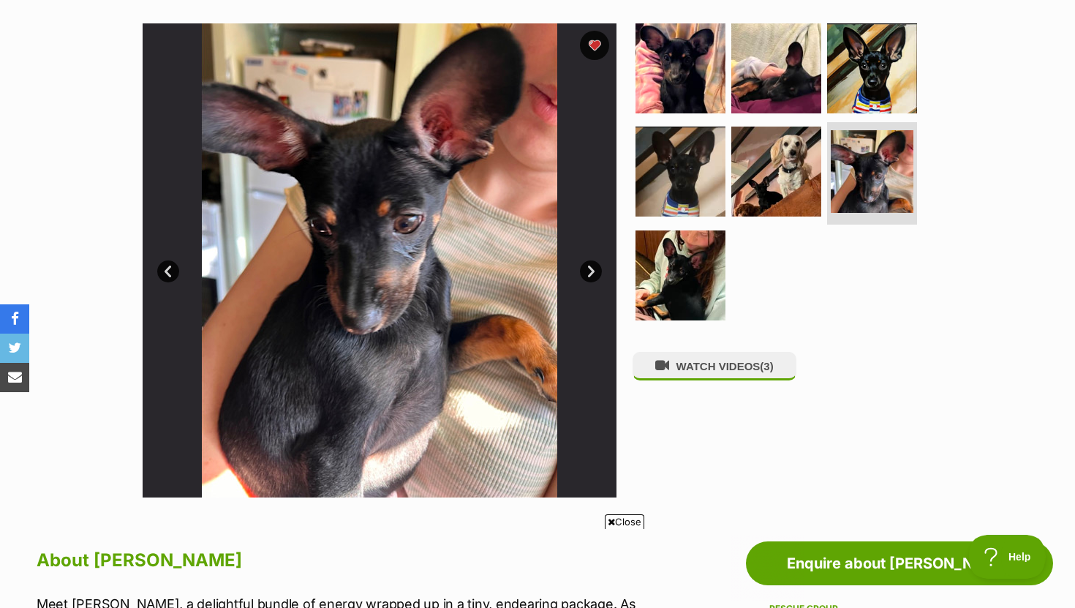
click at [587, 276] on link "Next" at bounding box center [591, 271] width 22 height 22
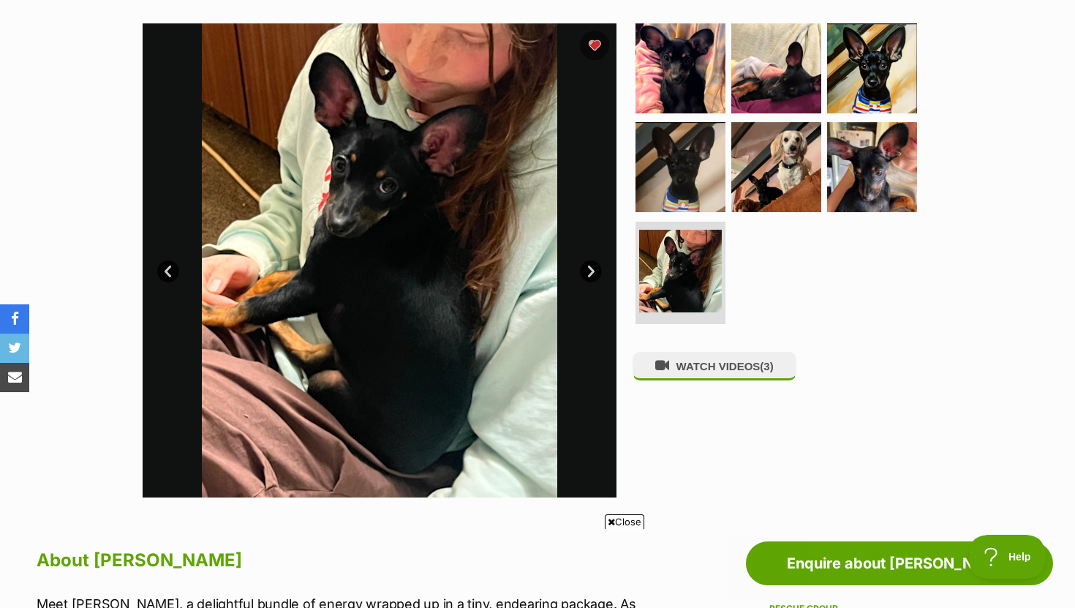
click at [587, 276] on link "Next" at bounding box center [591, 271] width 22 height 22
